Goal: Task Accomplishment & Management: Manage account settings

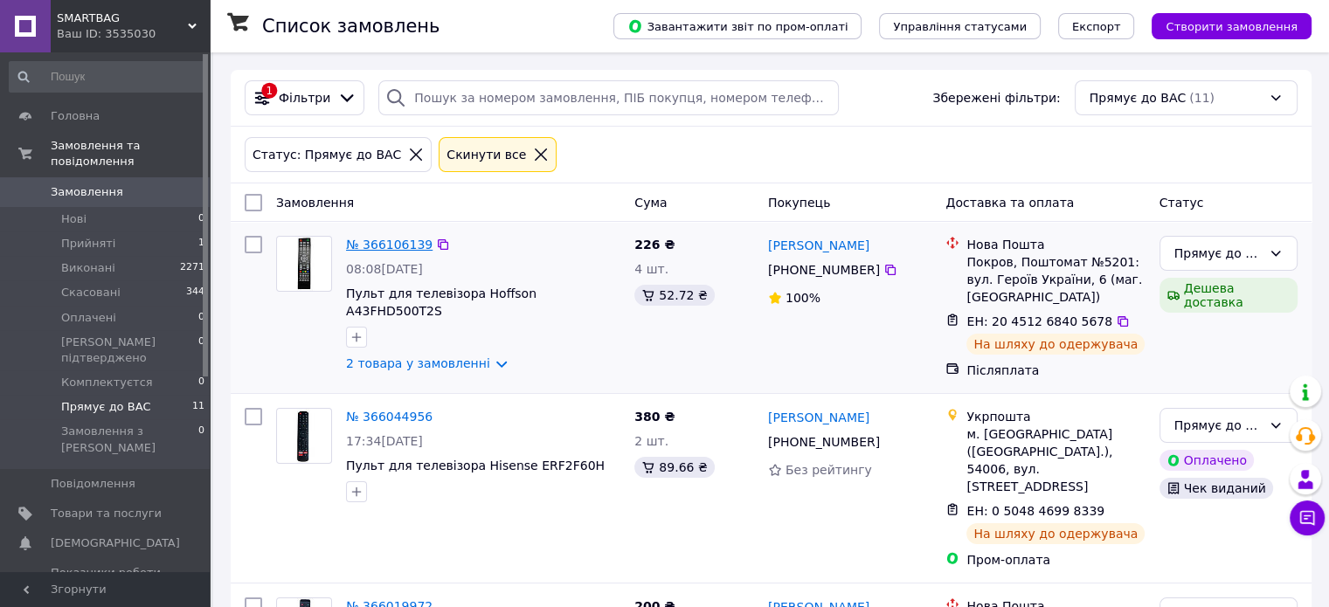
click at [376, 244] on link "№ 366106139" at bounding box center [389, 245] width 87 height 14
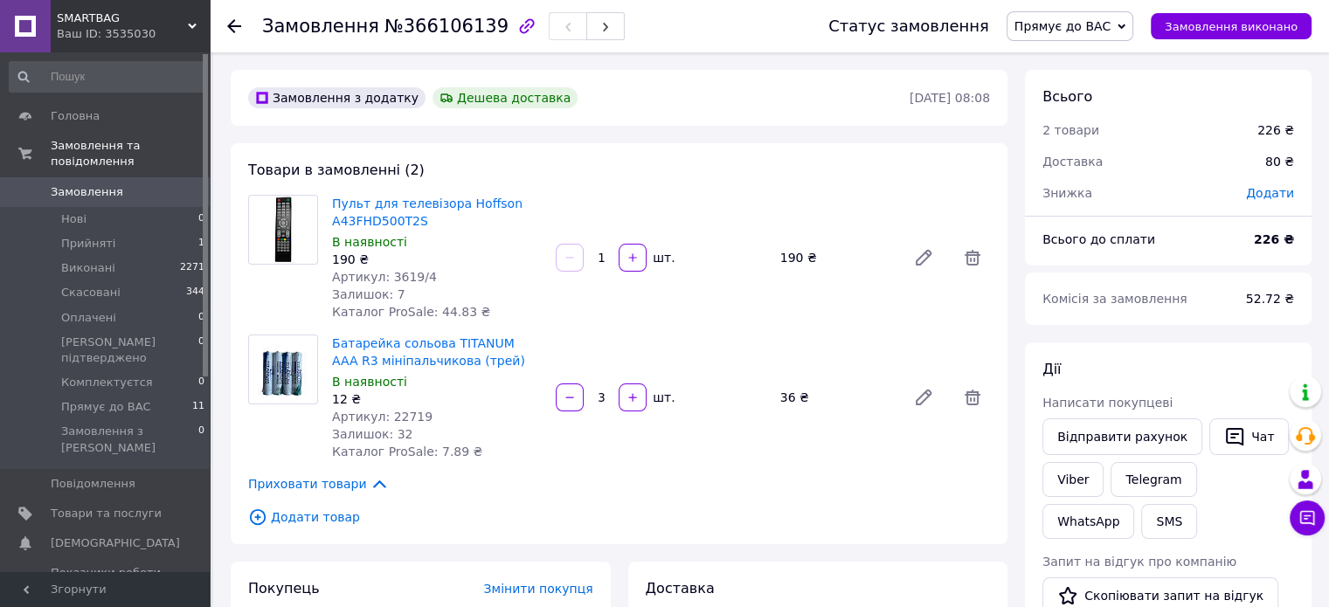
click at [225, 25] on div "Замовлення №366106139 Статус замовлення Прямує до ВАС Прийнято Виконано Скасова…" at bounding box center [769, 26] width 1119 height 52
click at [234, 28] on icon at bounding box center [234, 26] width 14 height 14
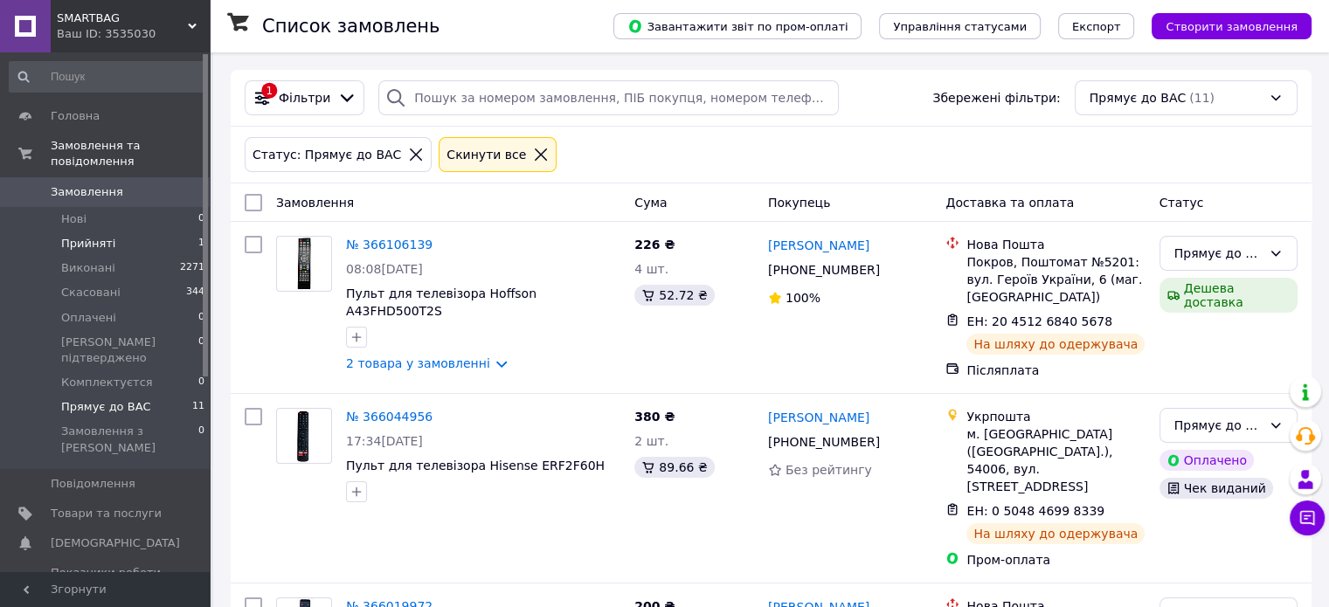
click at [105, 236] on span "Прийняті" at bounding box center [88, 244] width 54 height 16
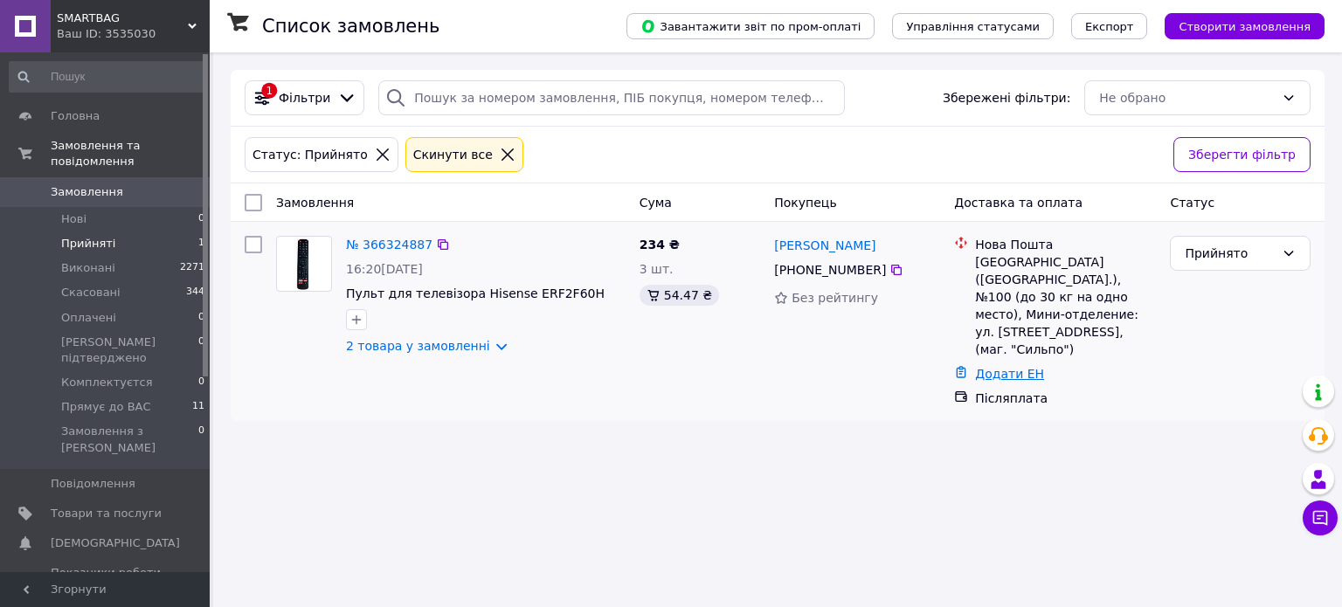
click at [1003, 367] on link "Додати ЕН" at bounding box center [1009, 374] width 69 height 14
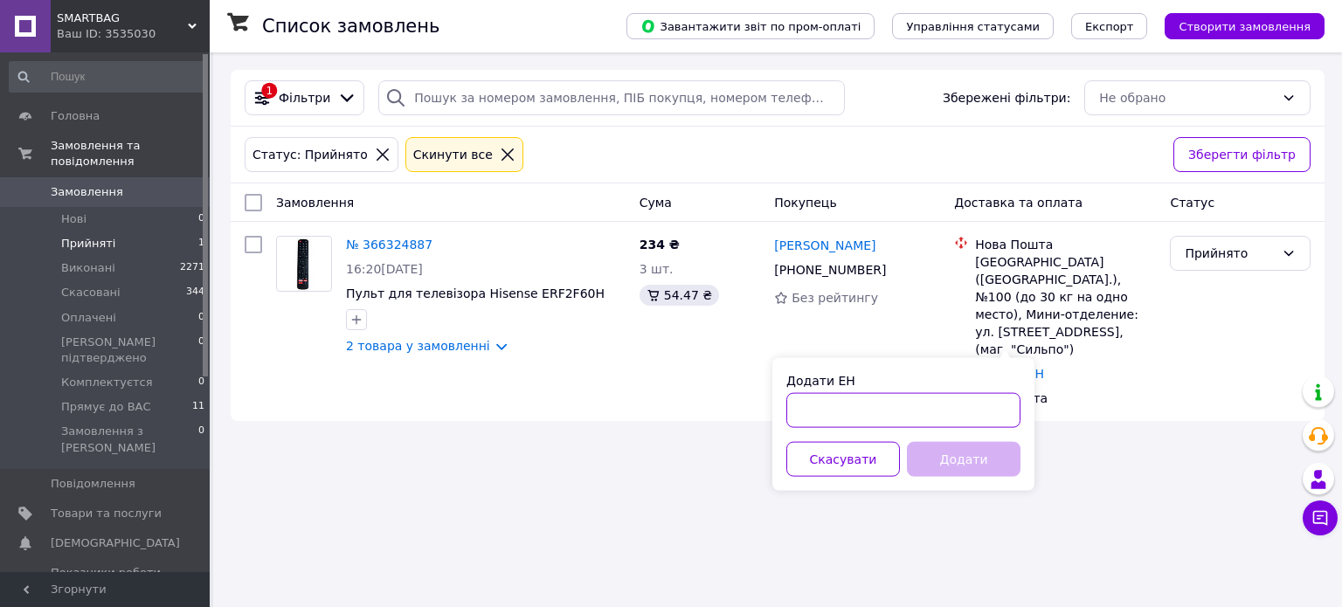
click at [975, 406] on input "Додати ЕН" at bounding box center [904, 410] width 234 height 35
paste input "20451269236625"
type input "20451269236625"
click at [968, 454] on button "Додати" at bounding box center [964, 459] width 114 height 35
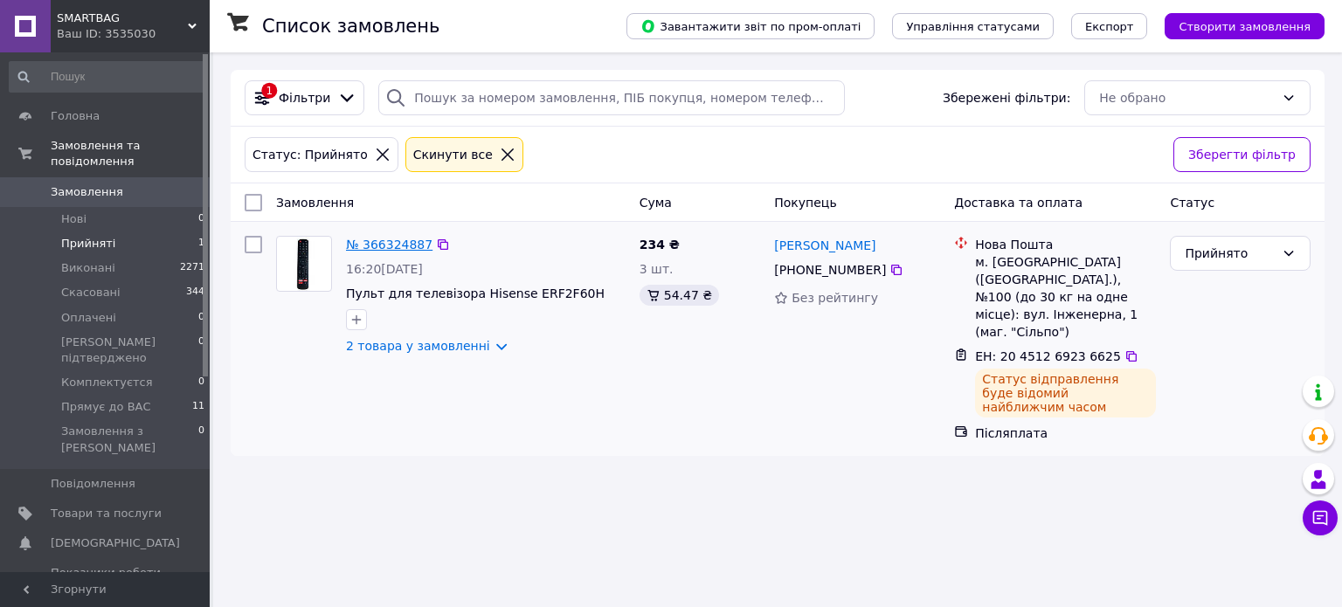
click at [382, 243] on link "№ 366324887" at bounding box center [389, 245] width 87 height 14
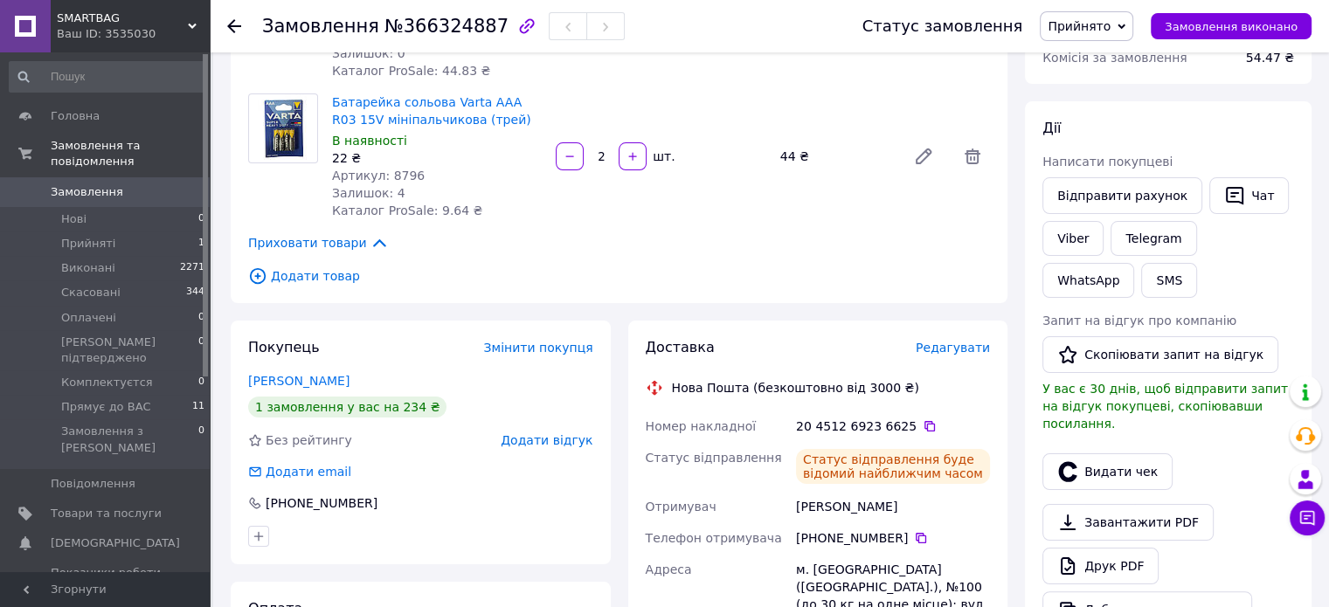
scroll to position [262, 0]
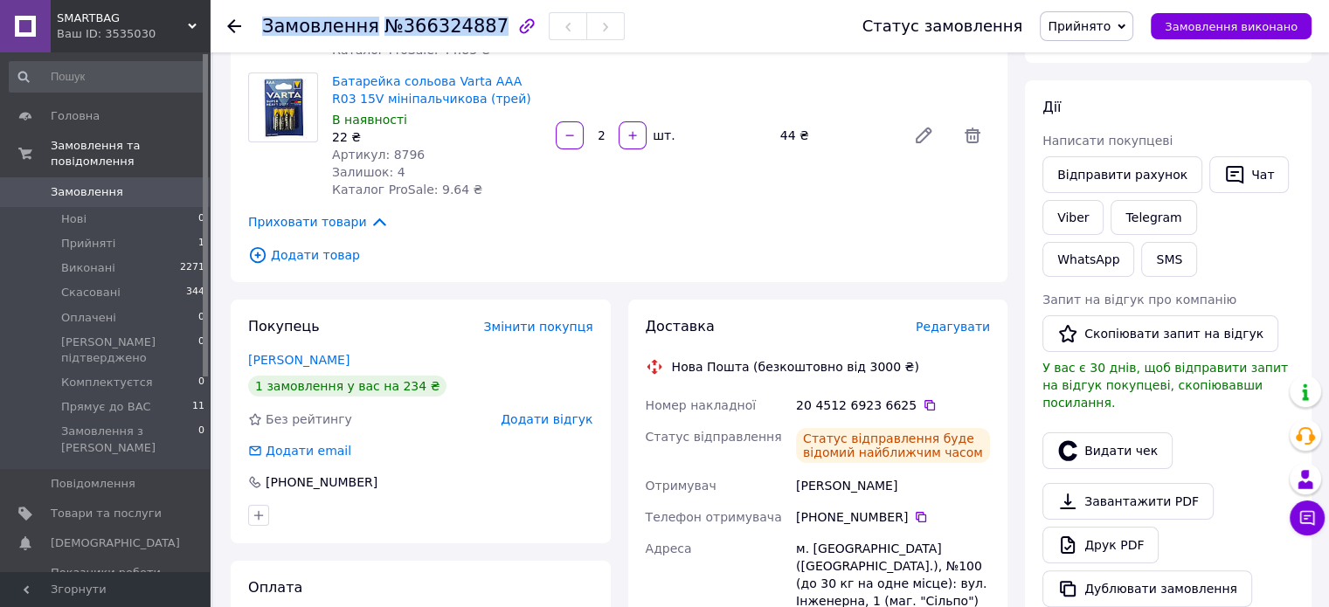
drag, startPoint x: 266, startPoint y: 23, endPoint x: 475, endPoint y: 31, distance: 209.1
click at [475, 31] on h1 "Замовлення №366324887" at bounding box center [385, 26] width 246 height 21
copy h1 "Замовлення №366324887"
click at [1078, 30] on span "Прийнято" at bounding box center [1079, 26] width 63 height 14
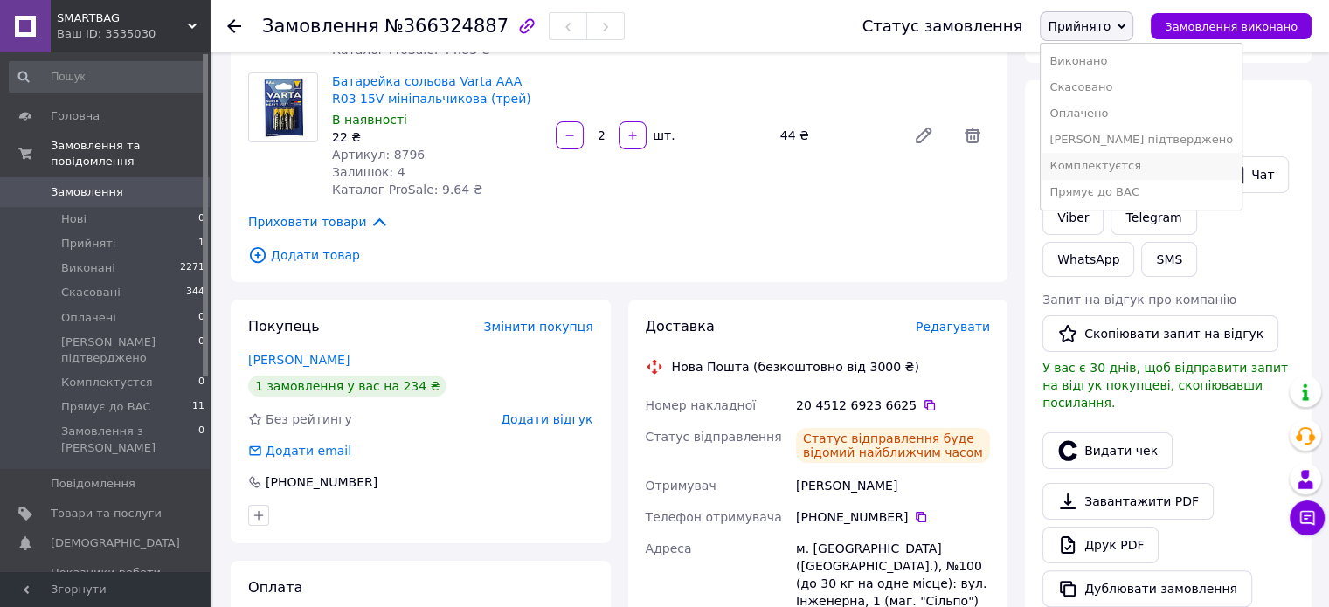
click at [1098, 160] on li "Комплектуєтся" at bounding box center [1141, 166] width 201 height 26
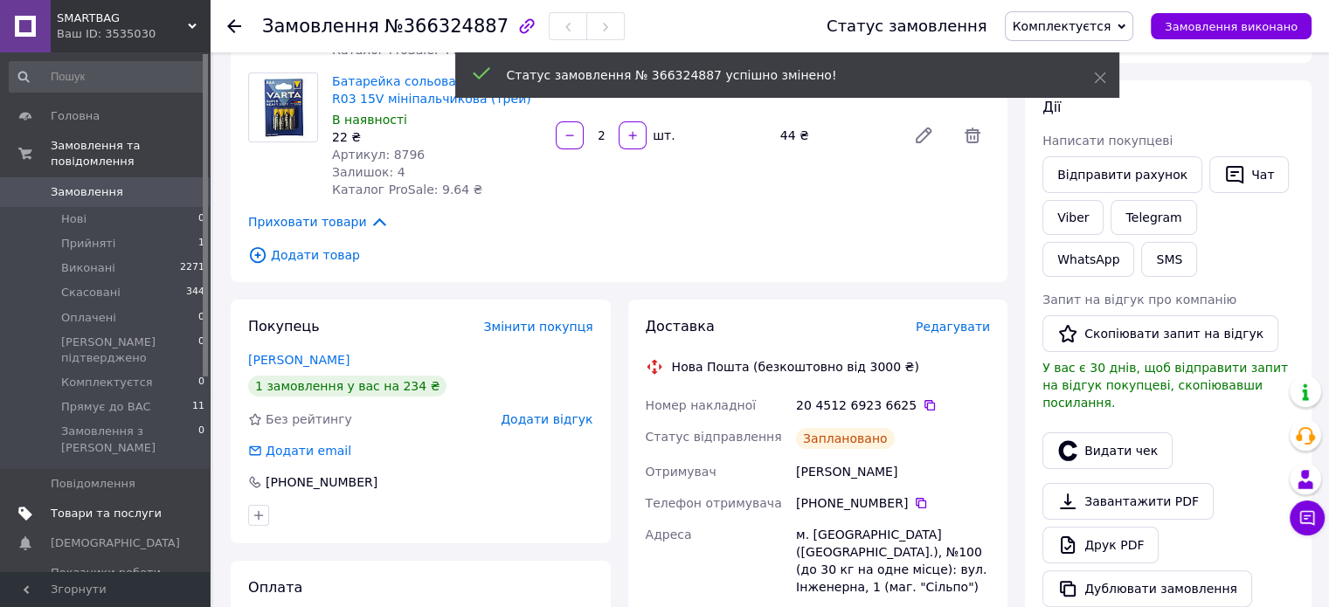
click at [112, 506] on span "Товари та послуги" at bounding box center [106, 514] width 111 height 16
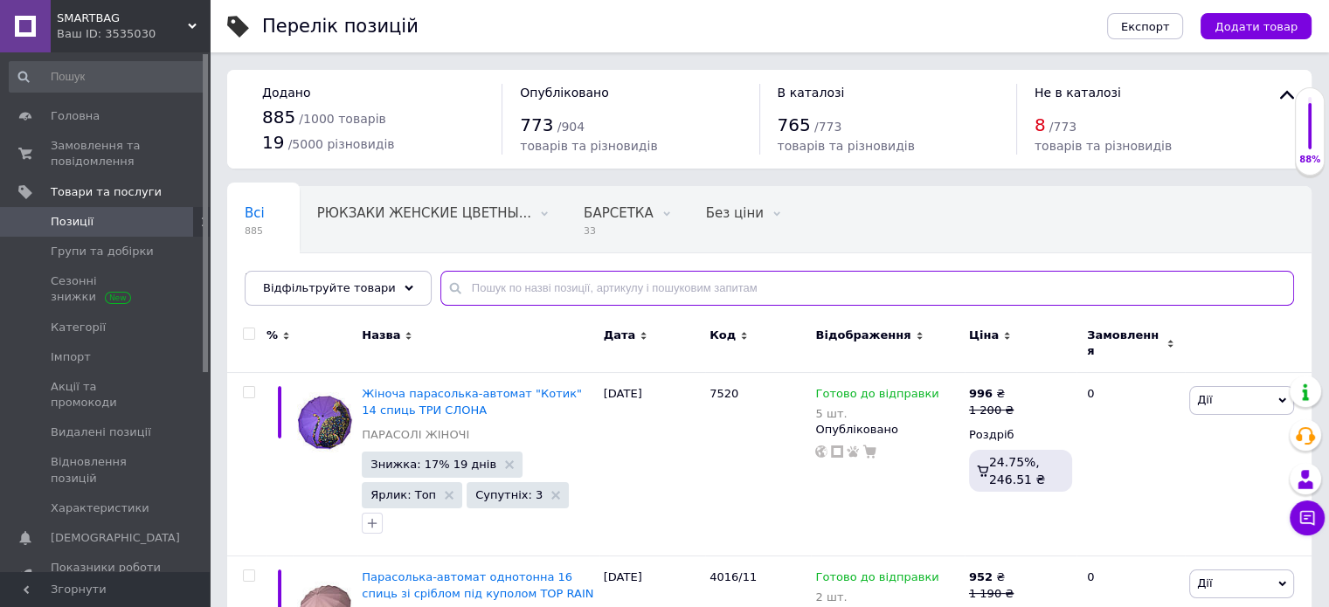
click at [484, 282] on input "text" at bounding box center [867, 288] width 854 height 35
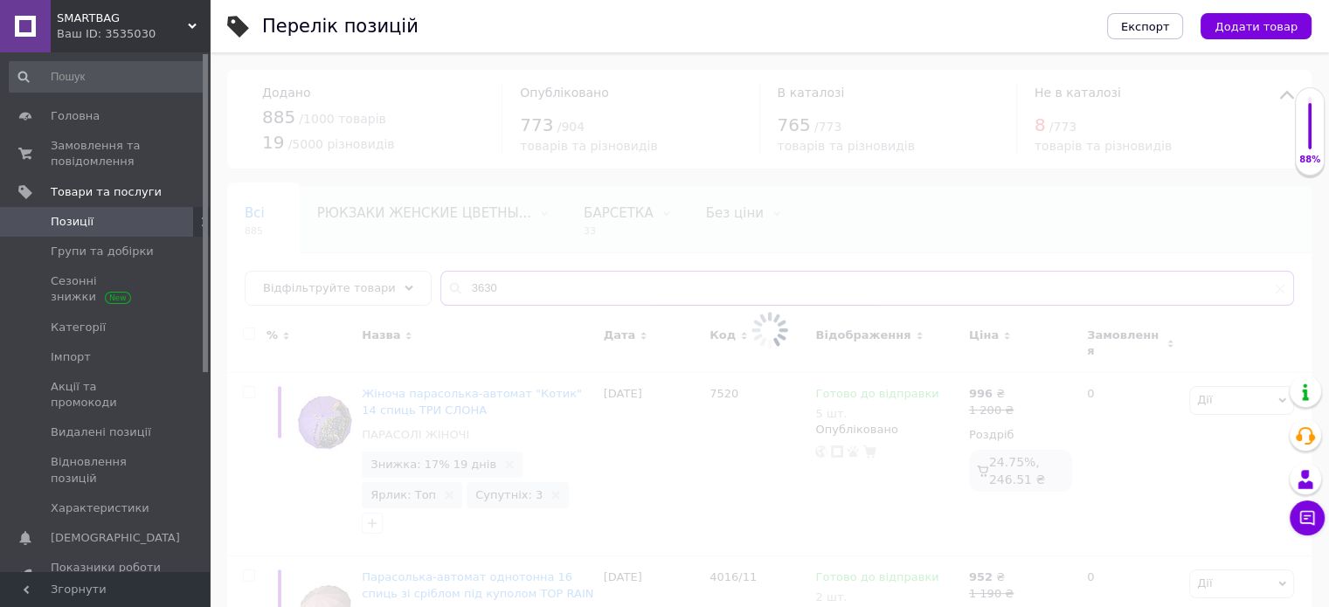
type input "3630"
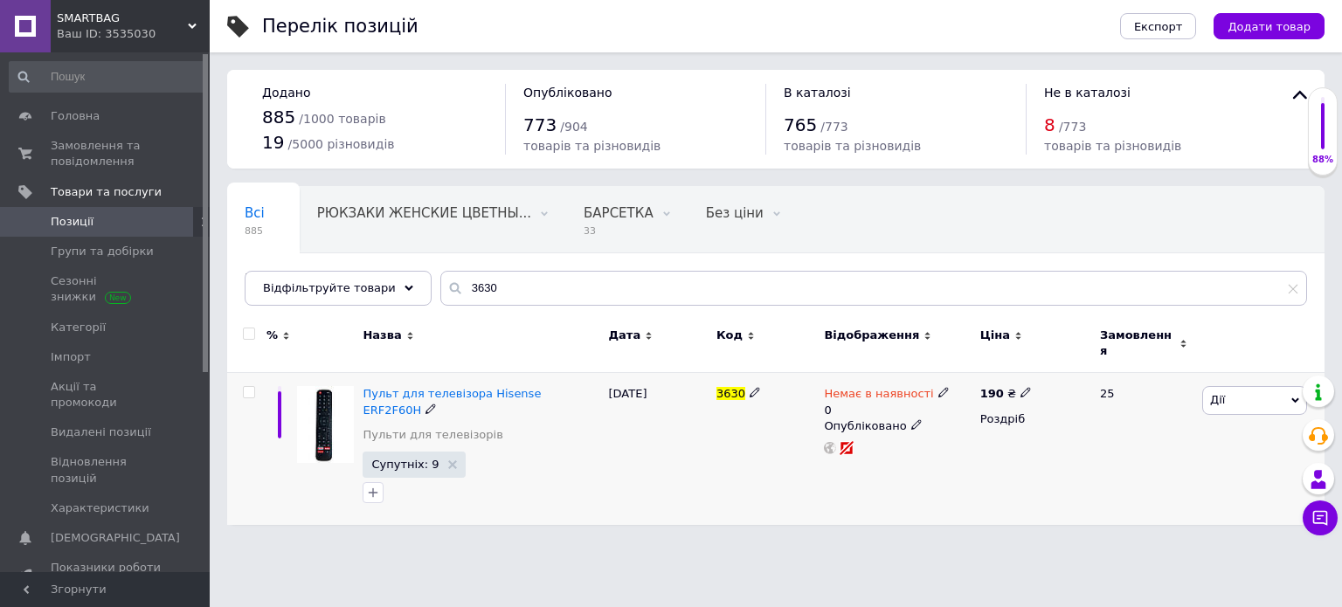
click at [939, 387] on icon at bounding box center [944, 392] width 10 height 10
click at [960, 405] on li "В наявності" at bounding box center [1035, 415] width 166 height 24
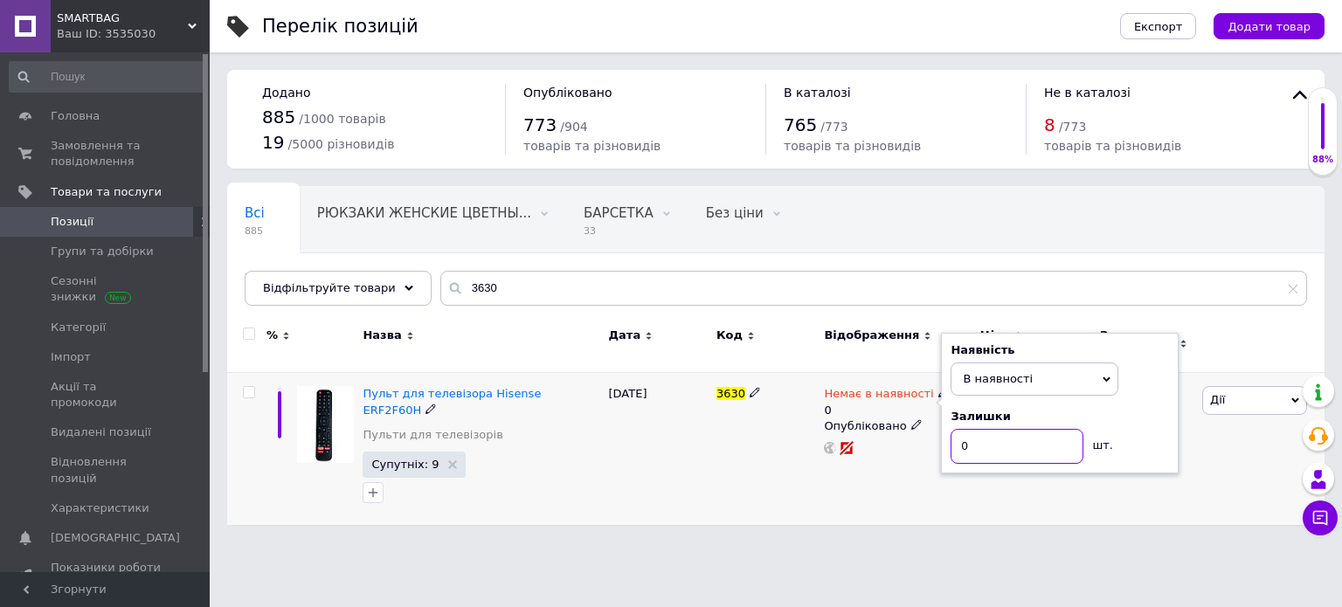
drag, startPoint x: 977, startPoint y: 435, endPoint x: 951, endPoint y: 442, distance: 27.1
click at [951, 442] on input "0" at bounding box center [1017, 446] width 133 height 35
type input "8"
click at [944, 472] on div "Немає в наявності 0 Наявність В наявності Немає в наявності Під замовлення Гото…" at bounding box center [898, 449] width 156 height 152
